Goal: Navigation & Orientation: Understand site structure

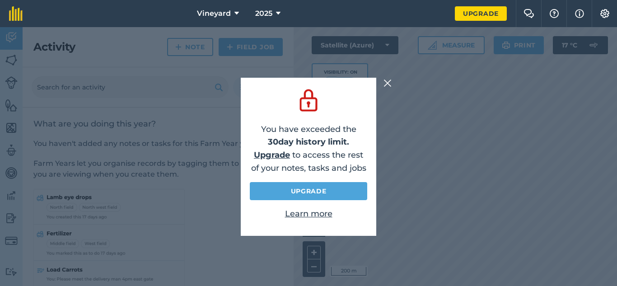
click at [390, 83] on img at bounding box center [387, 83] width 8 height 11
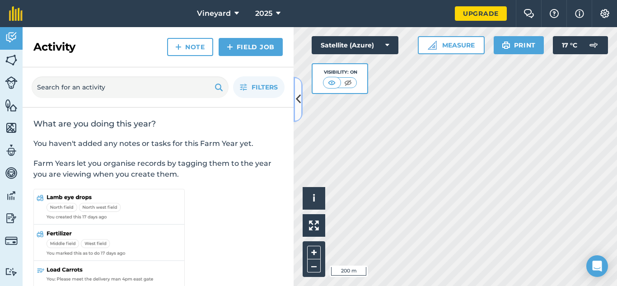
click at [297, 111] on button at bounding box center [297, 99] width 9 height 45
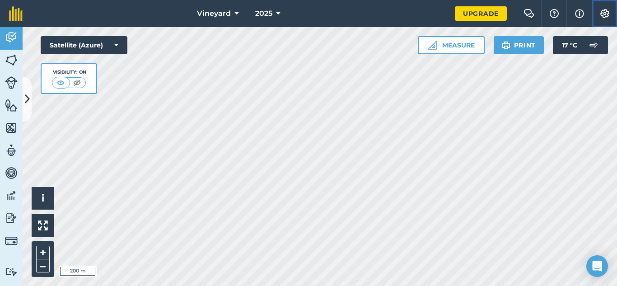
click at [611, 12] on button "Settings" at bounding box center [603, 13] width 25 height 27
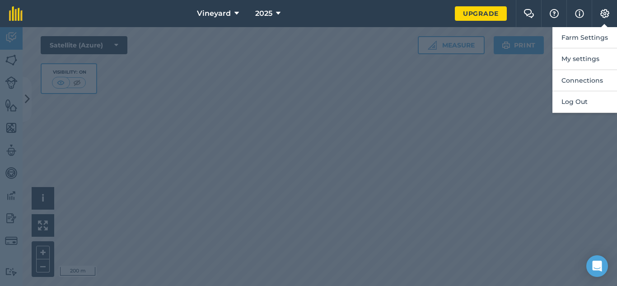
click at [442, 16] on nav "Vineyard 2025" at bounding box center [243, 13] width 423 height 27
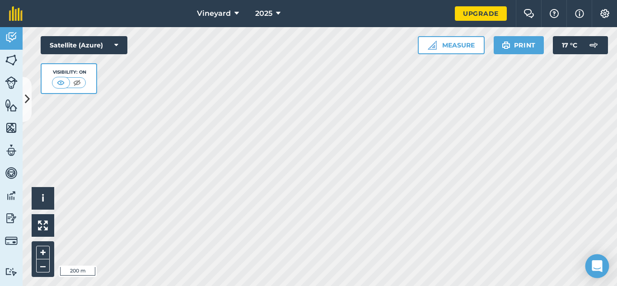
click at [599, 265] on icon "Open Intercom Messenger" at bounding box center [596, 266] width 10 height 12
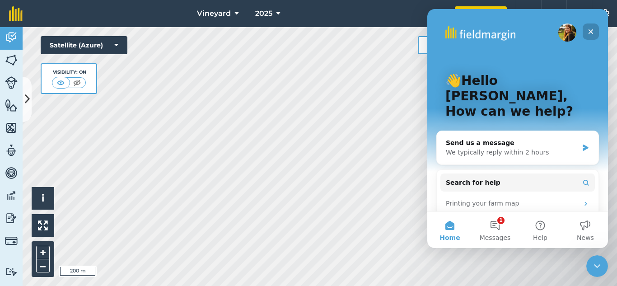
click at [593, 31] on icon "Close" at bounding box center [590, 31] width 7 height 7
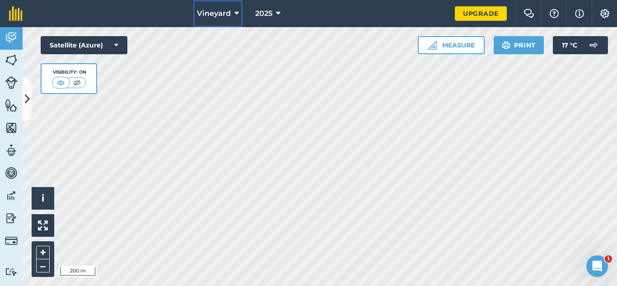
click at [234, 16] on icon at bounding box center [236, 13] width 5 height 11
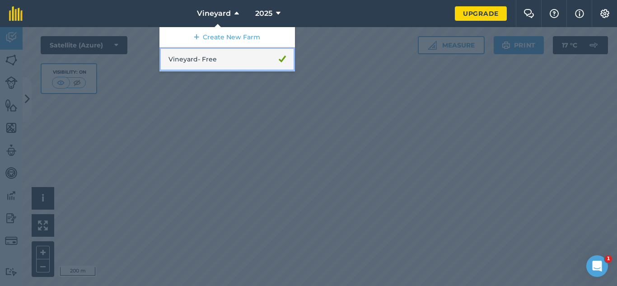
click at [231, 60] on link "Vineyard - Free" at bounding box center [226, 59] width 135 height 24
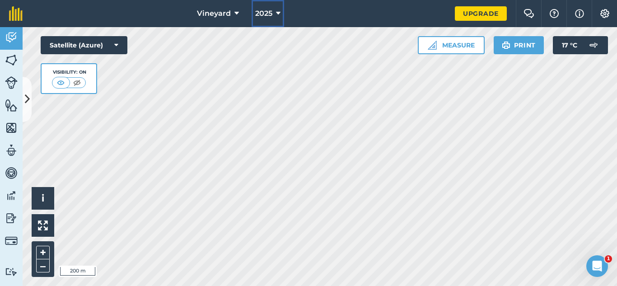
click at [273, 13] on button "2025" at bounding box center [267, 13] width 32 height 27
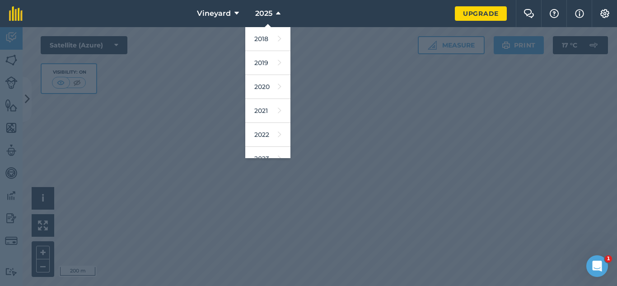
click at [311, 11] on nav "Vineyard 2025 2018 2019 2020 2021 2022 2023 2024 2025 2026 2027" at bounding box center [243, 13] width 423 height 27
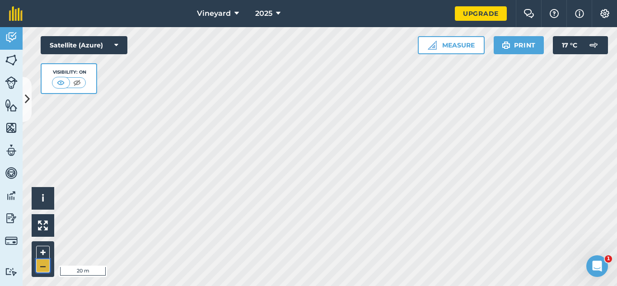
click at [44, 261] on button "–" at bounding box center [43, 265] width 14 height 13
click at [524, 16] on img at bounding box center [528, 13] width 11 height 9
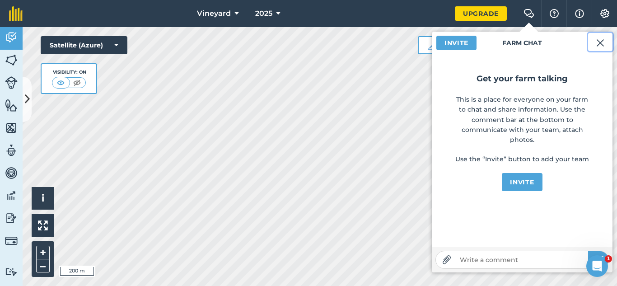
click at [599, 44] on img at bounding box center [600, 42] width 8 height 11
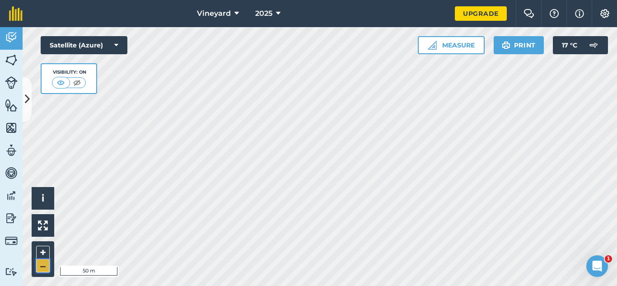
click at [42, 266] on button "–" at bounding box center [43, 265] width 14 height 13
click at [0, 144] on div "Activity Fields Livestock Features Maps Team Vehicles Data Reporting Billing Tu…" at bounding box center [308, 156] width 617 height 259
